Goal: Find specific page/section: Find specific page/section

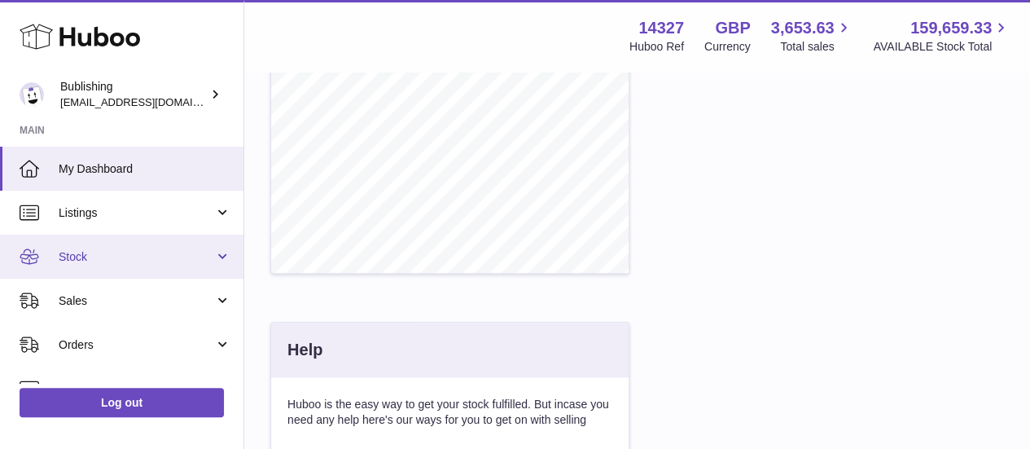
scroll to position [163, 0]
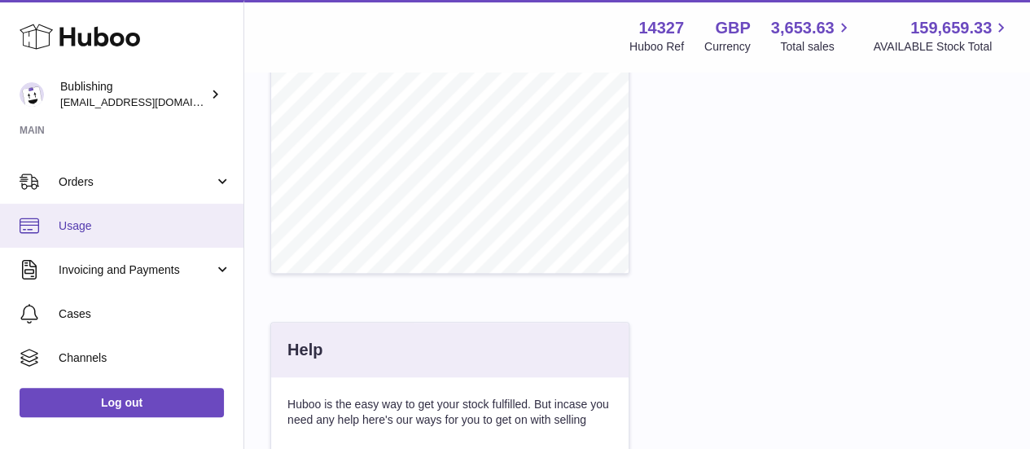
click at [85, 230] on span "Usage" at bounding box center [145, 225] width 173 height 15
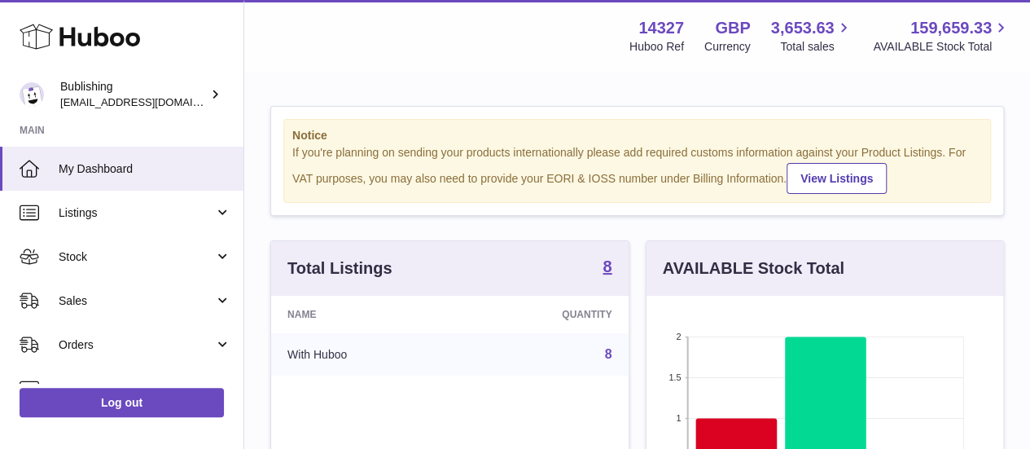
scroll to position [254, 357]
